Goal: Use online tool/utility: Utilize a website feature to perform a specific function

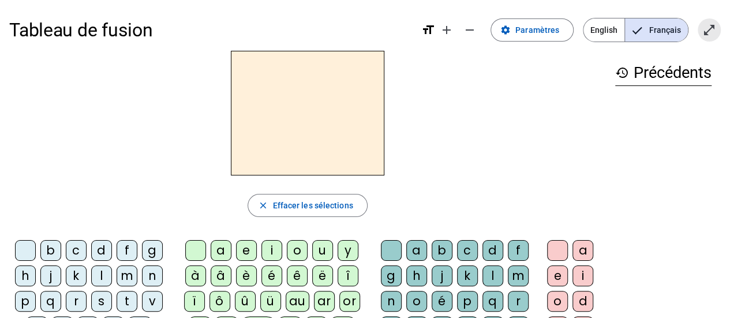
drag, startPoint x: 704, startPoint y: 33, endPoint x: 704, endPoint y: 103, distance: 69.8
click at [704, 33] on mat-icon "open_in_full" at bounding box center [709, 30] width 14 height 14
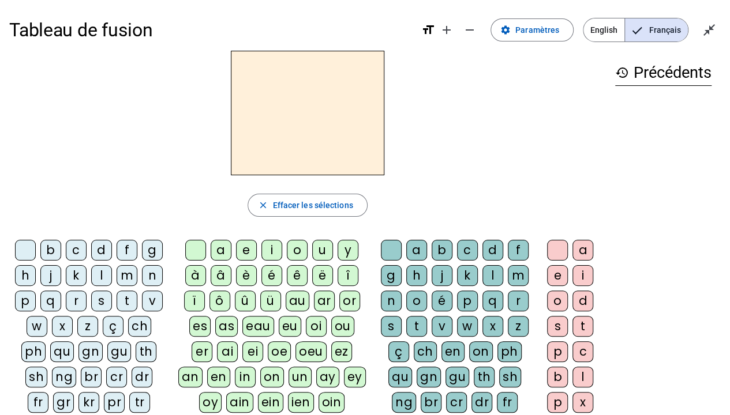
click at [102, 246] on div "d" at bounding box center [101, 250] width 21 height 21
click at [317, 249] on div "u" at bounding box center [322, 250] width 21 height 21
click at [127, 302] on div "t" at bounding box center [127, 301] width 21 height 21
click at [220, 249] on div "a" at bounding box center [221, 250] width 21 height 21
click at [242, 253] on div "e" at bounding box center [246, 250] width 21 height 21
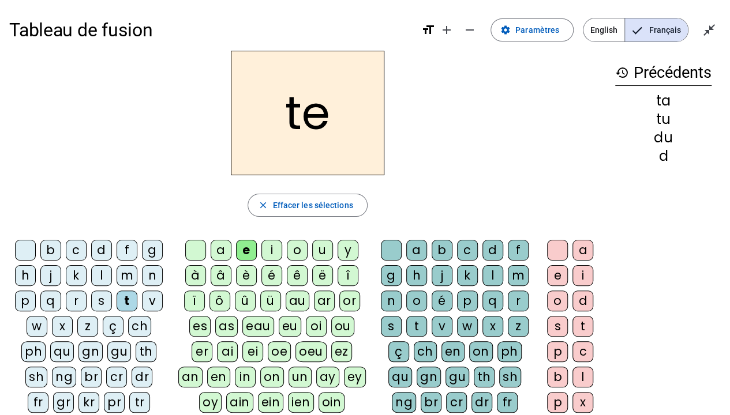
click at [100, 249] on div "d" at bounding box center [101, 250] width 21 height 21
click at [50, 275] on div "j" at bounding box center [50, 275] width 21 height 21
click at [125, 279] on div "m" at bounding box center [127, 275] width 21 height 21
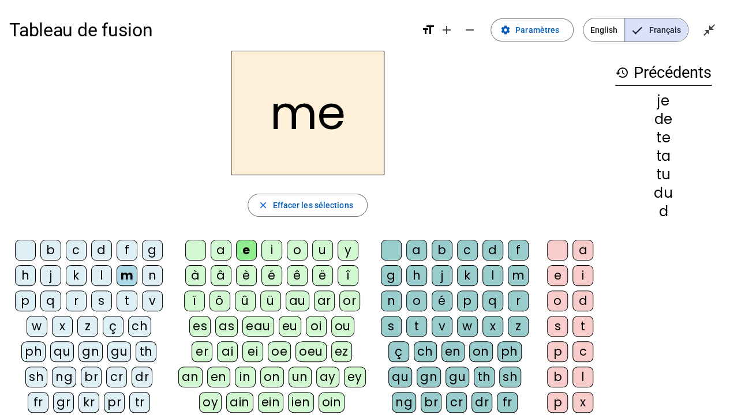
click at [215, 253] on div "a" at bounding box center [221, 250] width 21 height 21
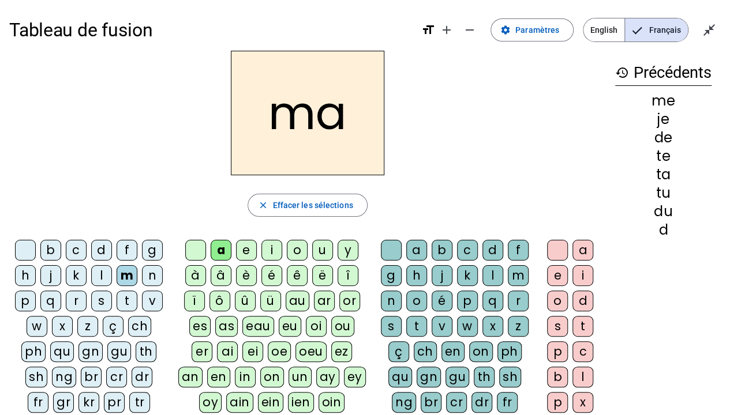
click at [486, 276] on div "l" at bounding box center [492, 275] width 21 height 21
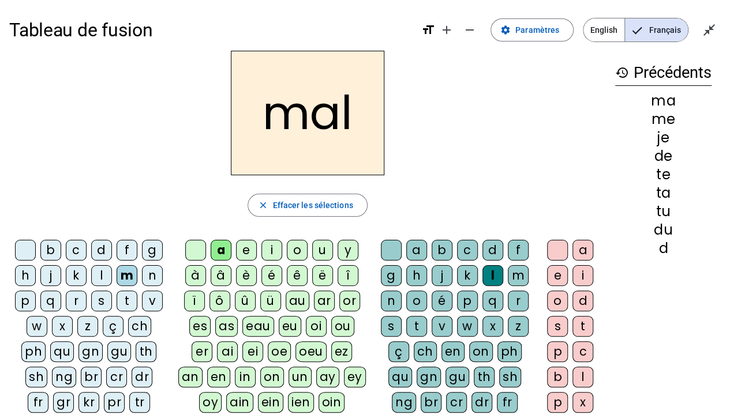
click at [389, 252] on div at bounding box center [391, 250] width 21 height 21
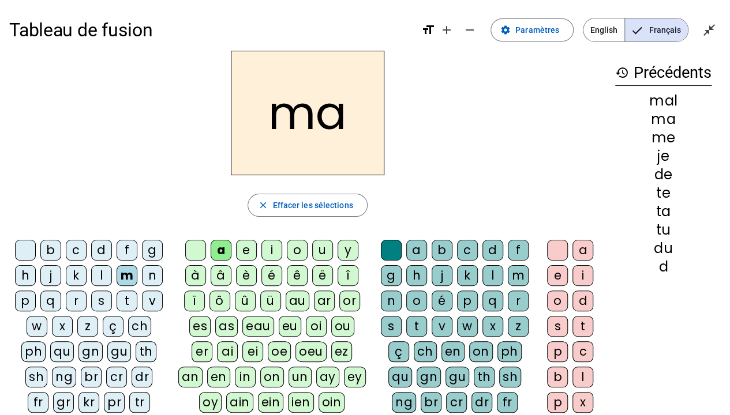
click at [193, 248] on div at bounding box center [195, 250] width 21 height 21
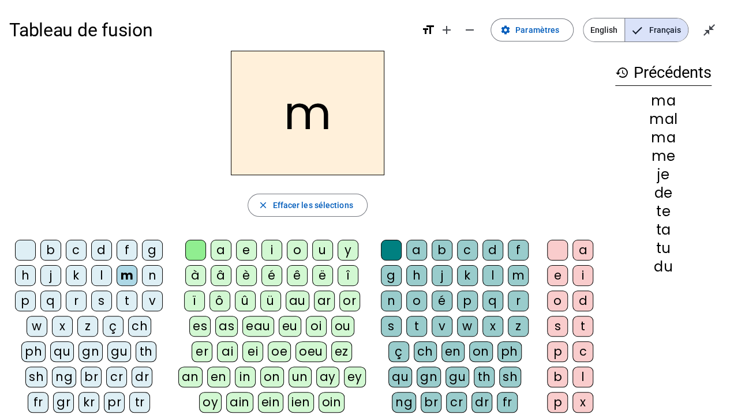
click at [25, 252] on div at bounding box center [25, 250] width 21 height 21
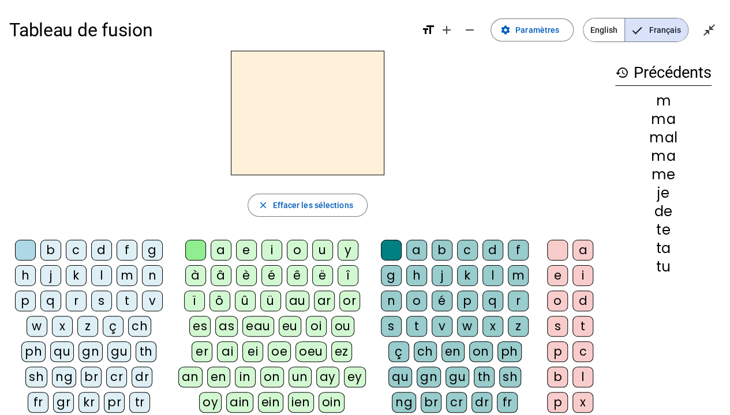
click at [95, 249] on div "d" at bounding box center [101, 250] width 21 height 21
click at [321, 253] on div "u" at bounding box center [322, 250] width 21 height 21
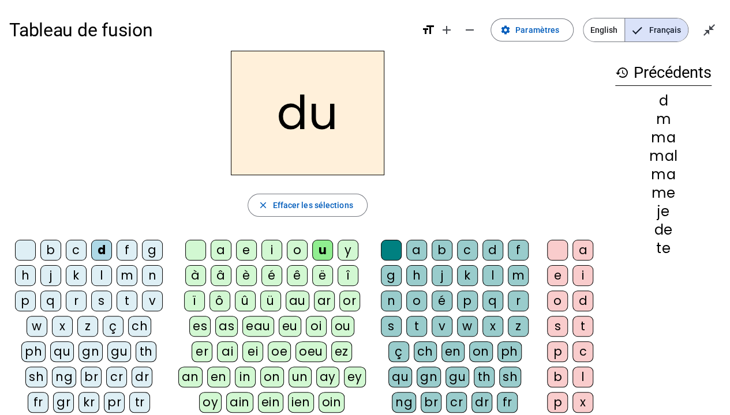
click at [122, 298] on div "t" at bounding box center [127, 301] width 21 height 21
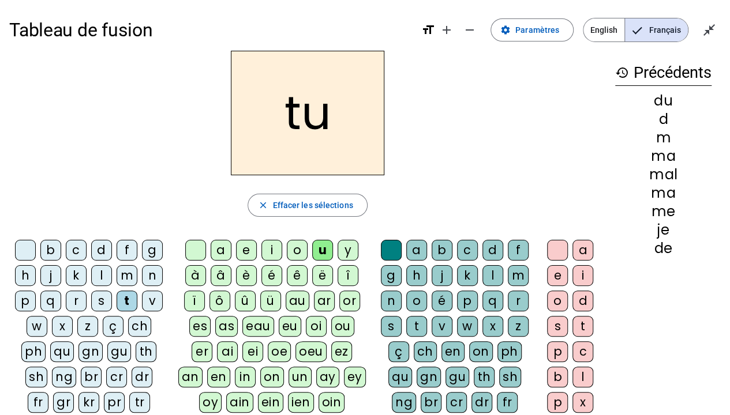
click at [216, 252] on div "a" at bounding box center [221, 250] width 21 height 21
click at [126, 302] on div "t" at bounding box center [127, 301] width 21 height 21
click at [239, 249] on div "e" at bounding box center [246, 250] width 21 height 21
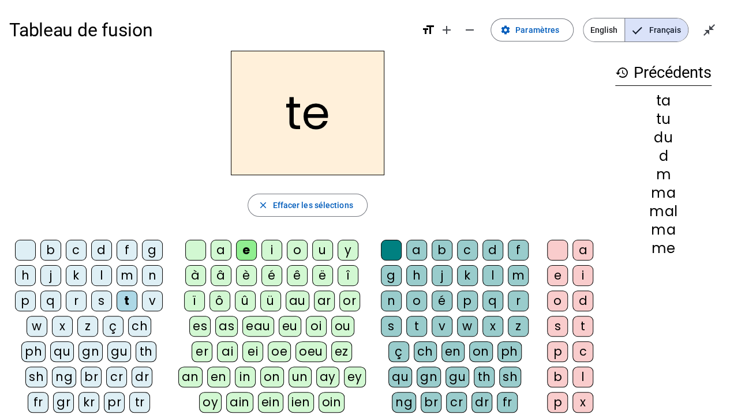
click at [291, 149] on h2 "te" at bounding box center [307, 113] width 153 height 125
click at [100, 252] on div "d" at bounding box center [101, 250] width 21 height 21
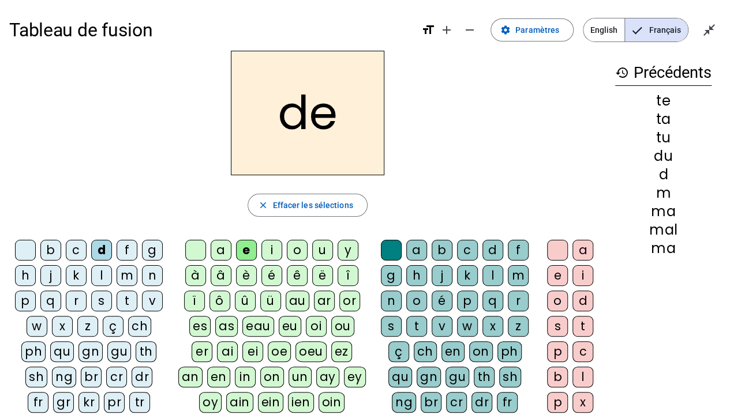
click at [49, 272] on div "j" at bounding box center [50, 275] width 21 height 21
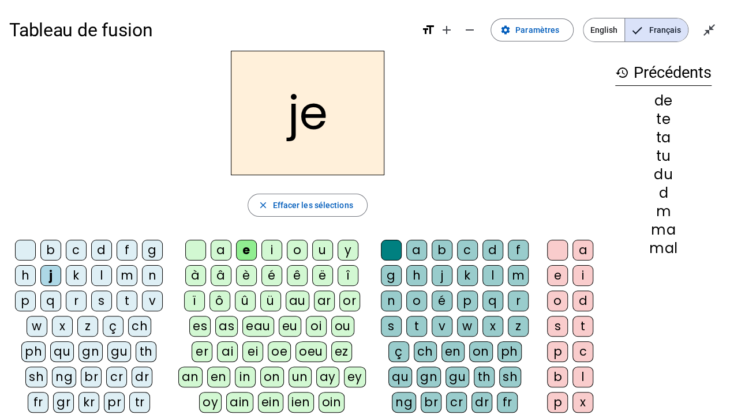
click at [126, 277] on div "m" at bounding box center [127, 275] width 21 height 21
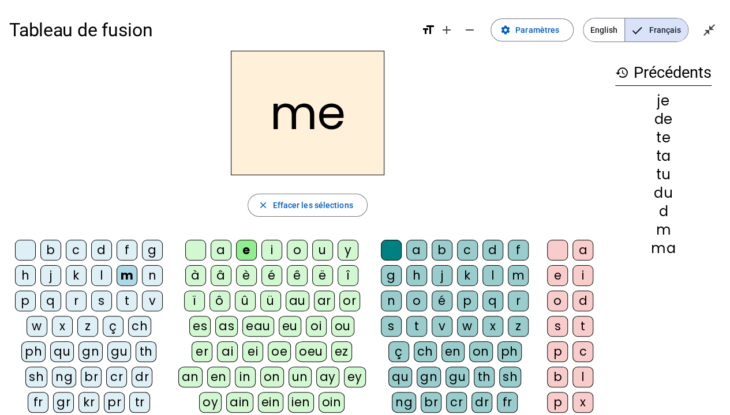
click at [216, 250] on div "a" at bounding box center [221, 250] width 21 height 21
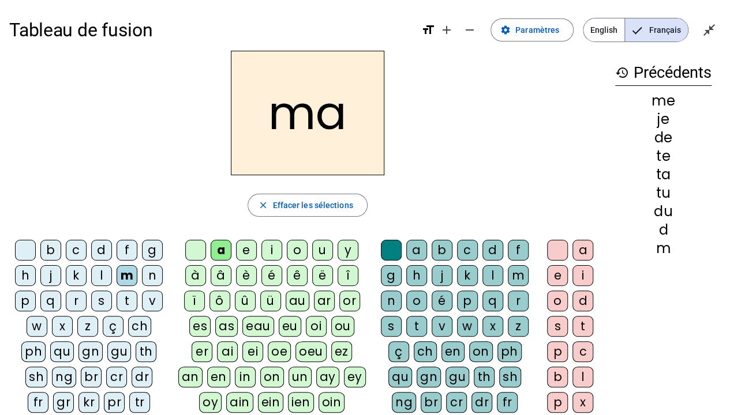
click at [120, 301] on div "t" at bounding box center [127, 301] width 21 height 21
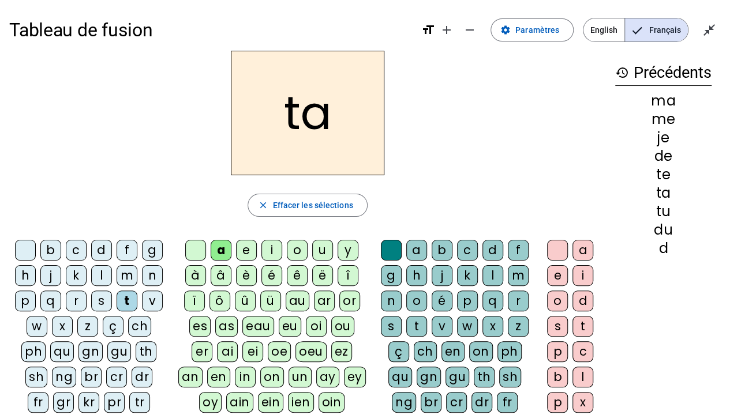
click at [100, 302] on div "s" at bounding box center [101, 301] width 21 height 21
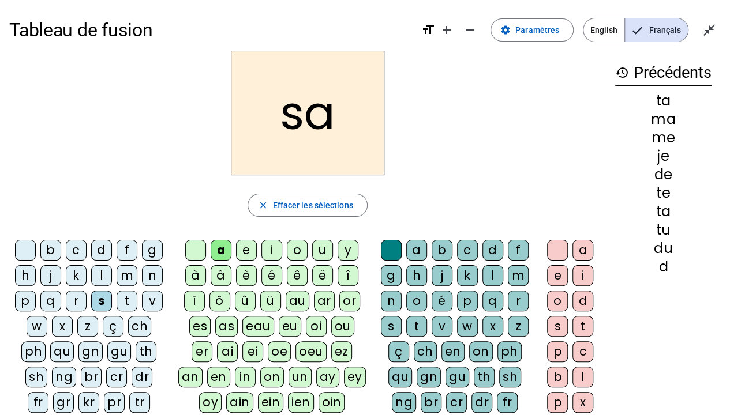
click at [283, 153] on h2 "sa" at bounding box center [307, 113] width 153 height 125
click at [282, 155] on h2 "sa" at bounding box center [307, 113] width 153 height 125
click at [302, 144] on h2 "sa" at bounding box center [307, 113] width 153 height 125
click at [307, 145] on h2 "sa" at bounding box center [307, 113] width 153 height 125
click at [240, 247] on div "e" at bounding box center [246, 250] width 21 height 21
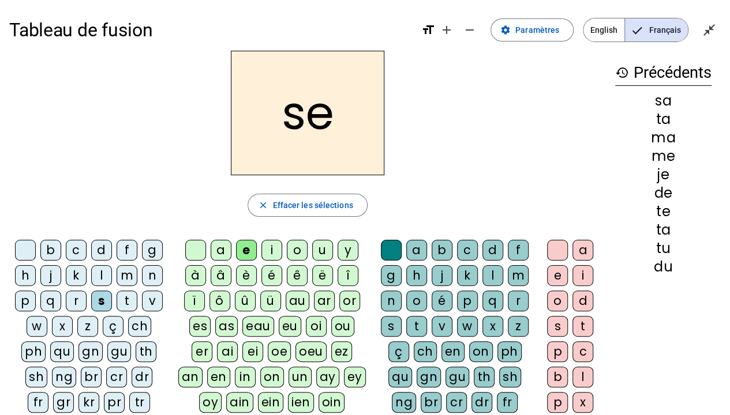
click at [97, 275] on div "l" at bounding box center [101, 275] width 21 height 21
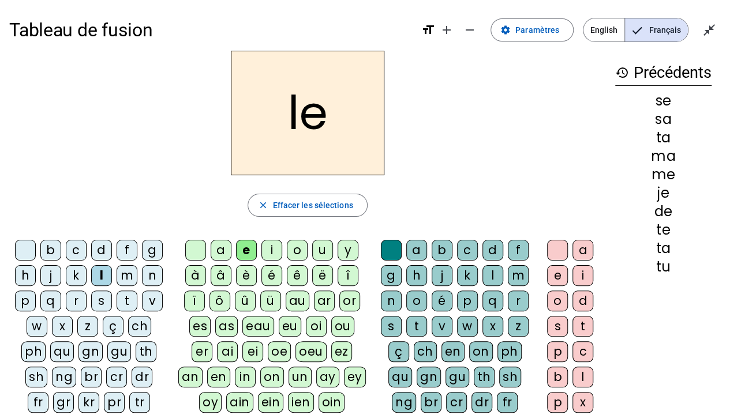
click at [133, 303] on div "t" at bounding box center [127, 301] width 21 height 21
click at [213, 248] on div "a" at bounding box center [221, 250] width 21 height 21
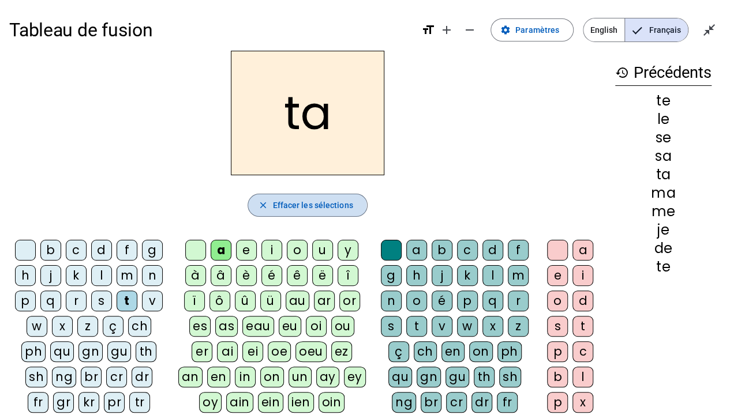
click at [261, 205] on mat-icon "close" at bounding box center [262, 205] width 10 height 10
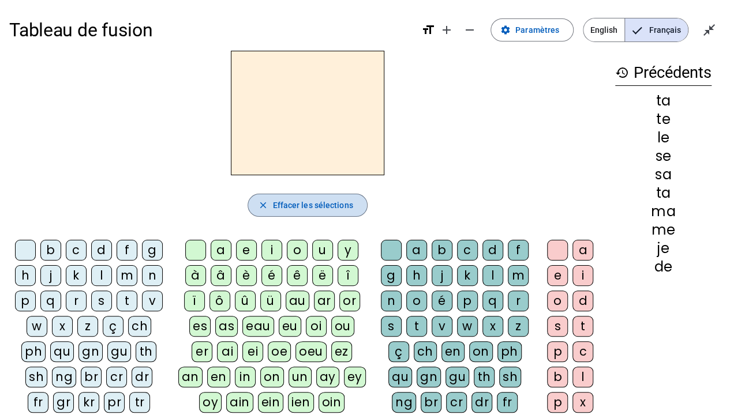
click at [256, 208] on span "button" at bounding box center [307, 206] width 118 height 28
click at [702, 31] on mat-icon "close_fullscreen" at bounding box center [709, 30] width 14 height 14
